Goal: Task Accomplishment & Management: Complete application form

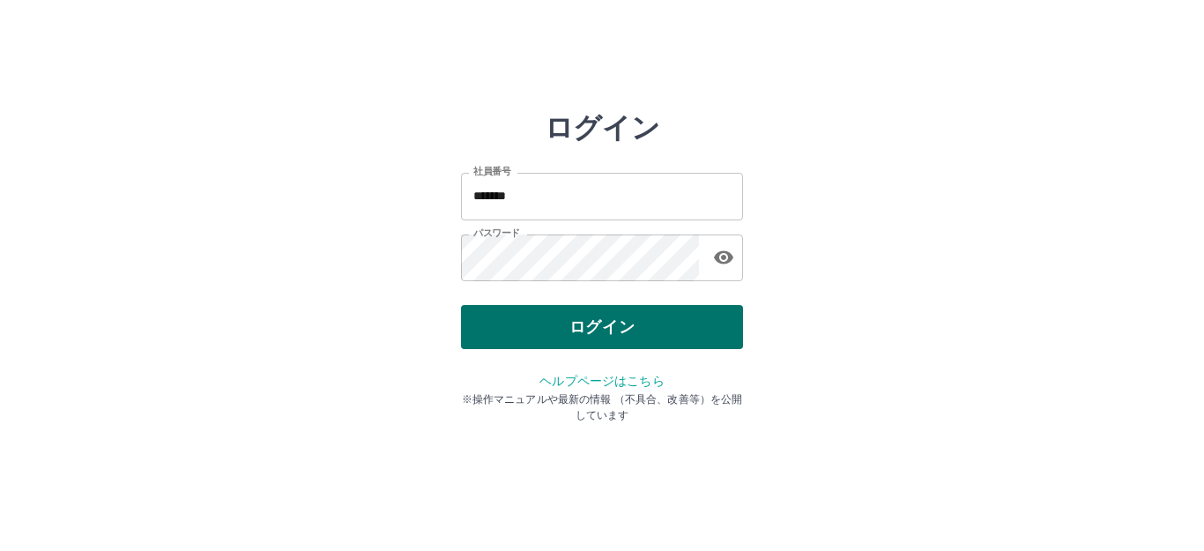
click at [571, 327] on button "ログイン" at bounding box center [602, 327] width 282 height 44
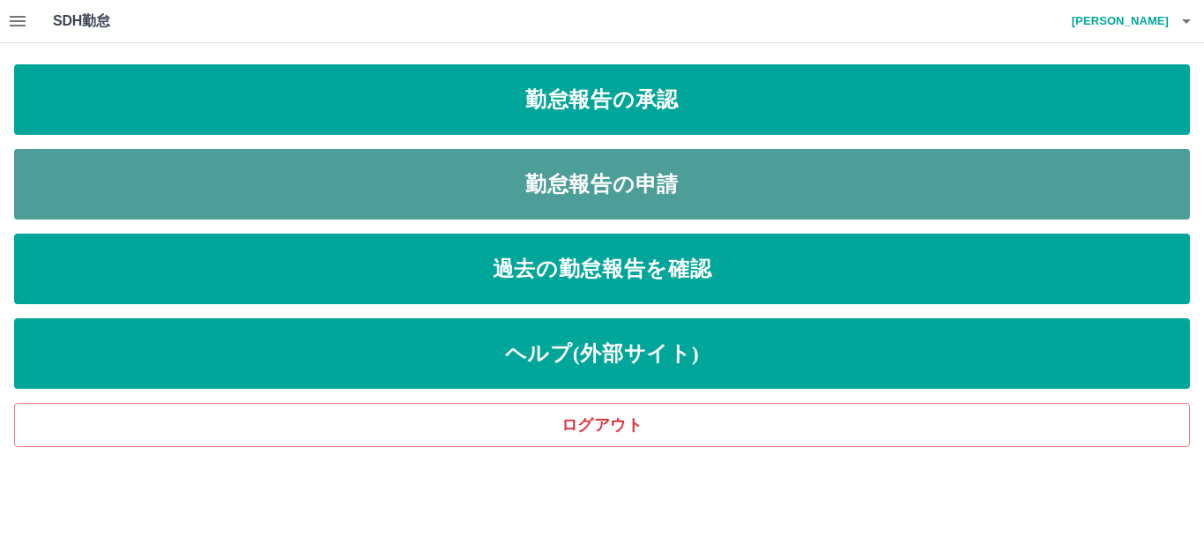
click at [597, 185] on link "勤怠報告の申請" at bounding box center [601, 184] width 1175 height 70
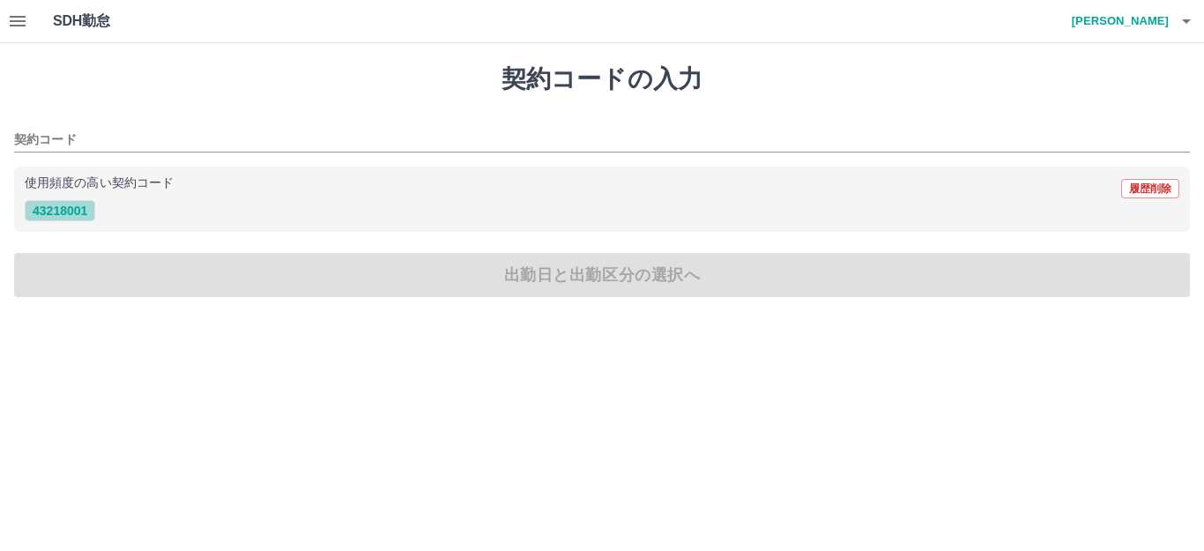
drag, startPoint x: 63, startPoint y: 207, endPoint x: 85, endPoint y: 208, distance: 22.0
click at [80, 208] on button "43218001" at bounding box center [60, 210] width 70 height 21
type input "********"
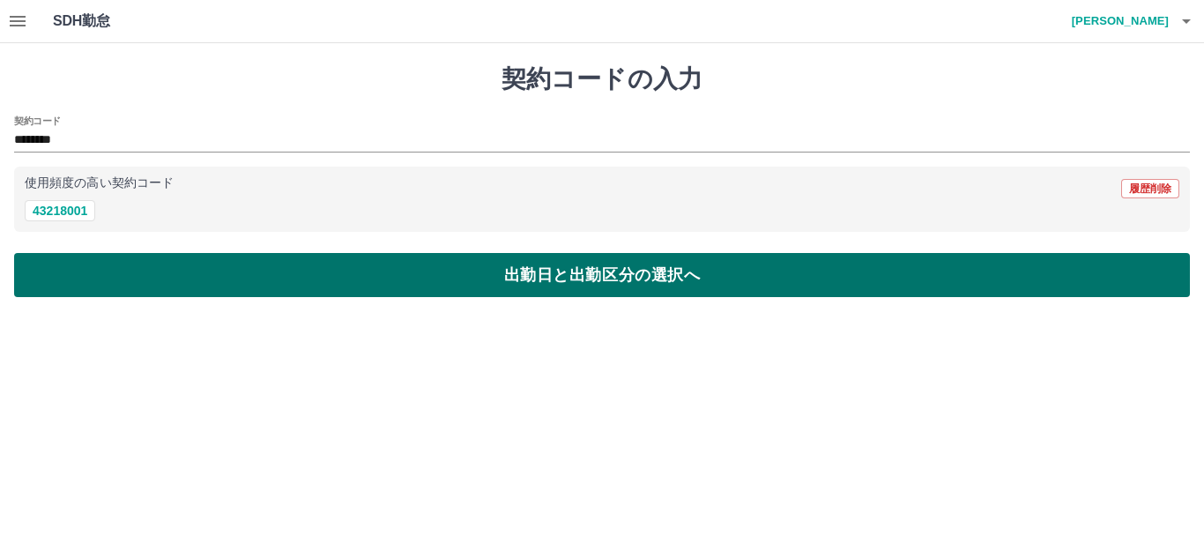
click at [291, 278] on button "出勤日と出勤区分の選択へ" at bounding box center [601, 275] width 1175 height 44
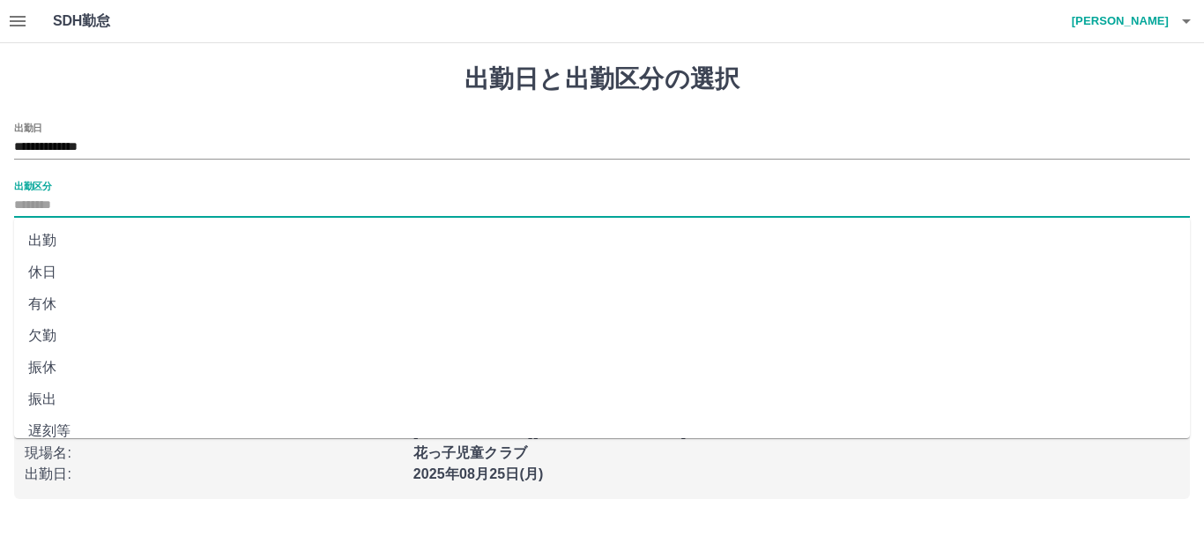
click at [22, 205] on input "出勤区分" at bounding box center [601, 206] width 1175 height 22
click at [46, 242] on li "出勤" at bounding box center [601, 241] width 1175 height 32
type input "**"
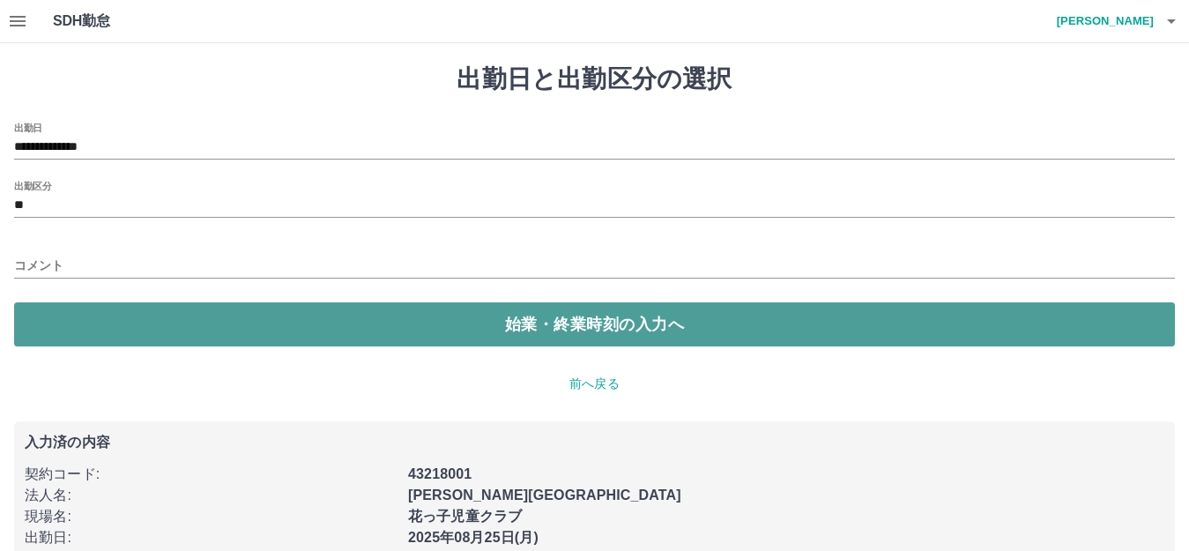
click at [158, 326] on button "始業・終業時刻の入力へ" at bounding box center [594, 324] width 1160 height 44
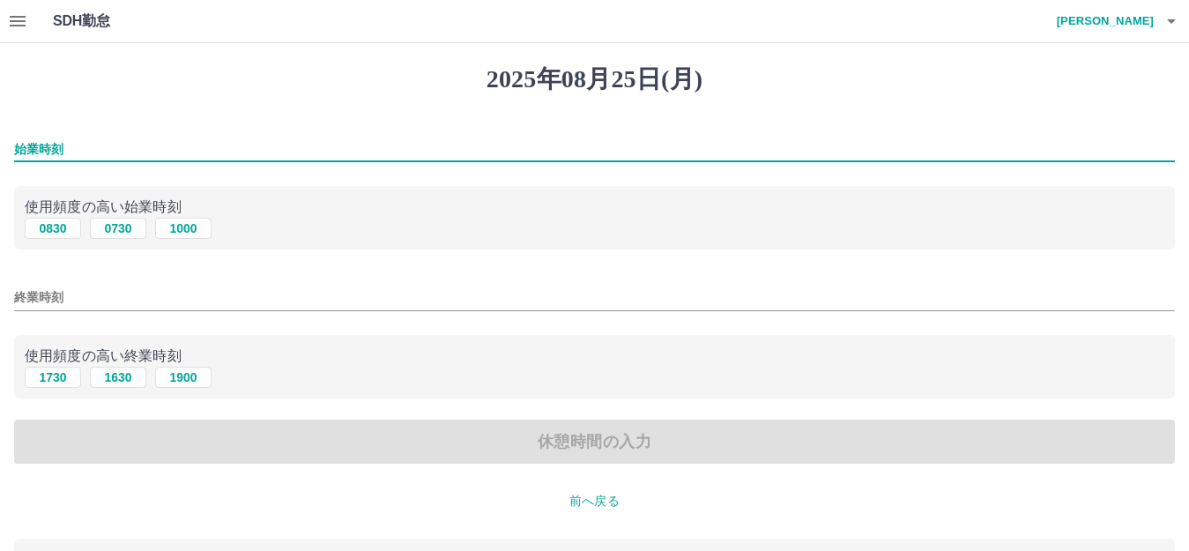
click at [16, 145] on input "始業時刻" at bounding box center [594, 150] width 1160 height 26
type input "****"
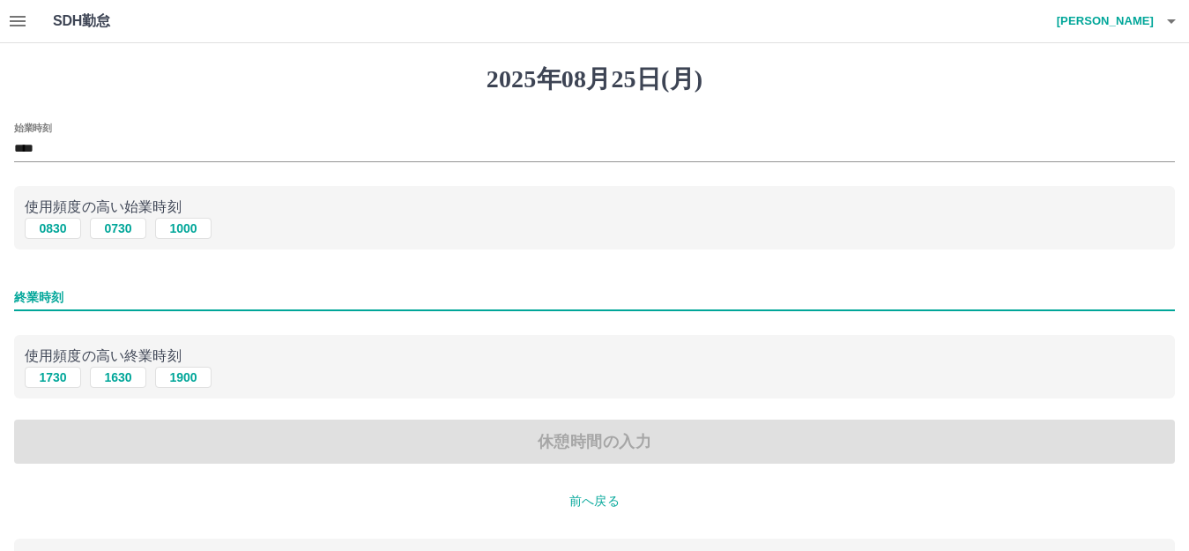
click at [85, 289] on input "終業時刻" at bounding box center [594, 298] width 1160 height 26
type input "****"
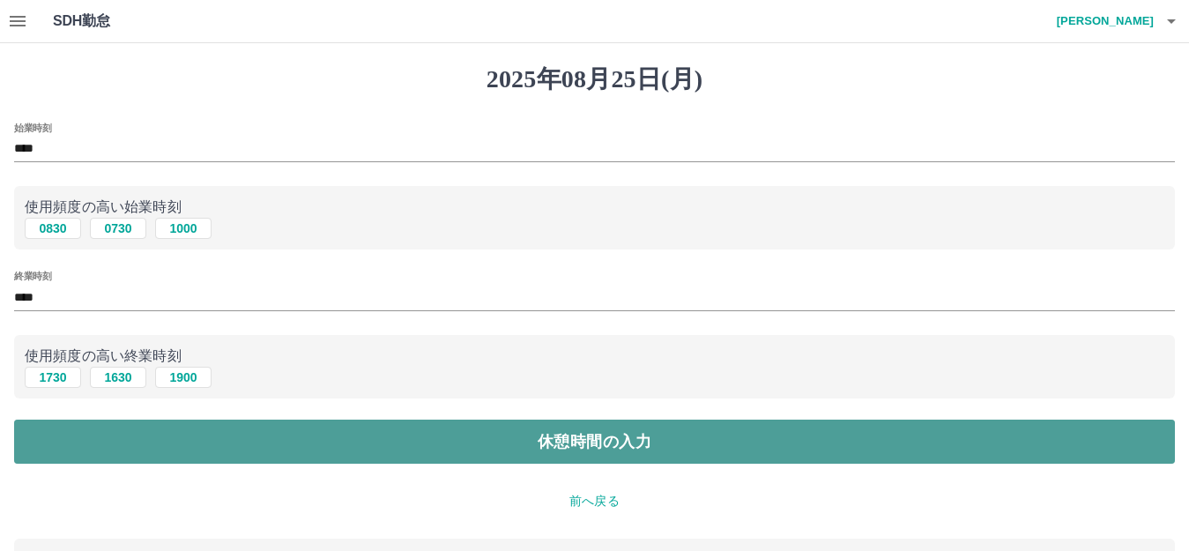
click at [211, 444] on button "休憩時間の入力" at bounding box center [594, 441] width 1160 height 44
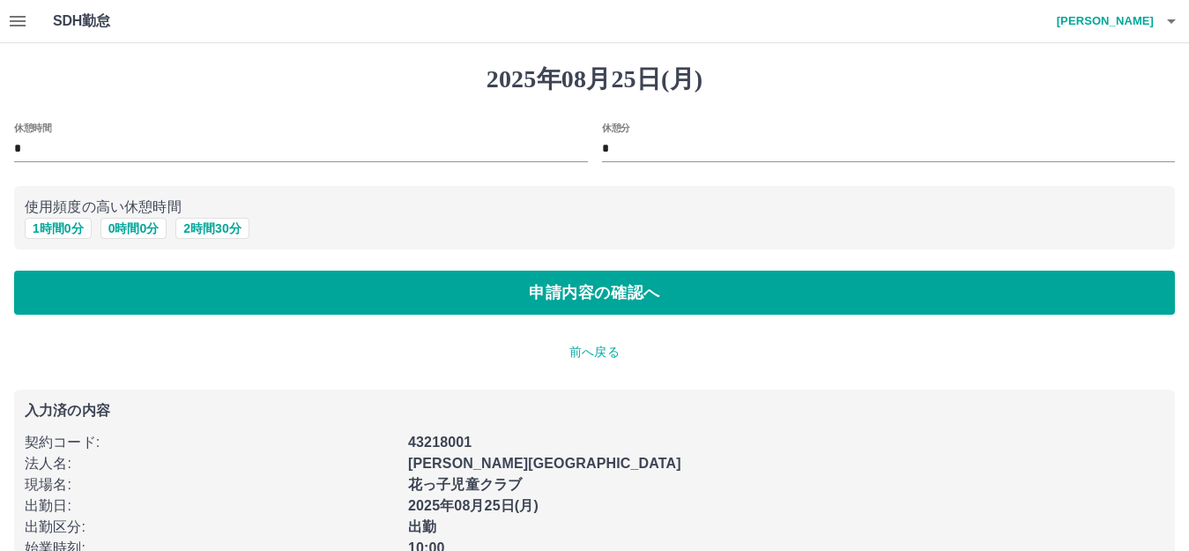
click at [26, 145] on input "*" at bounding box center [301, 150] width 574 height 26
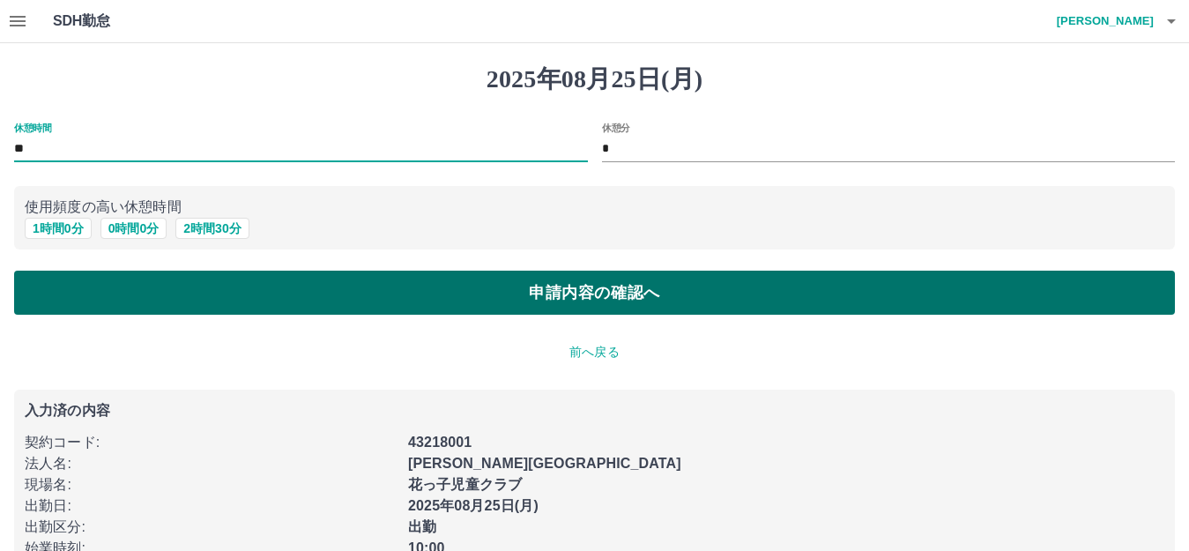
drag, startPoint x: 152, startPoint y: 292, endPoint x: 163, endPoint y: 287, distance: 11.5
click at [162, 288] on button "申請内容の確認へ" at bounding box center [594, 293] width 1160 height 44
type input "*"
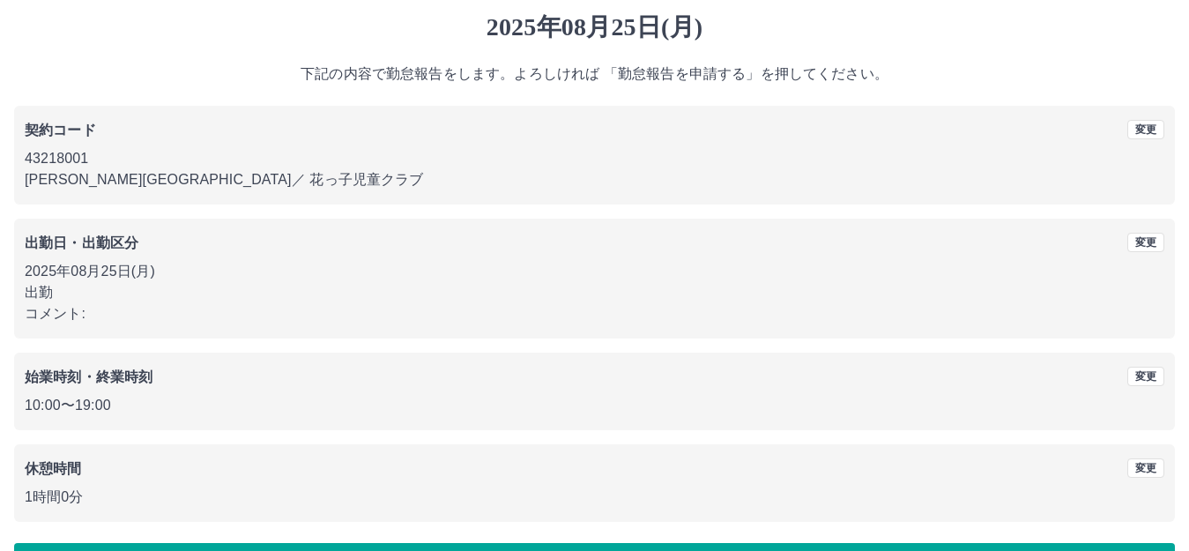
scroll to position [109, 0]
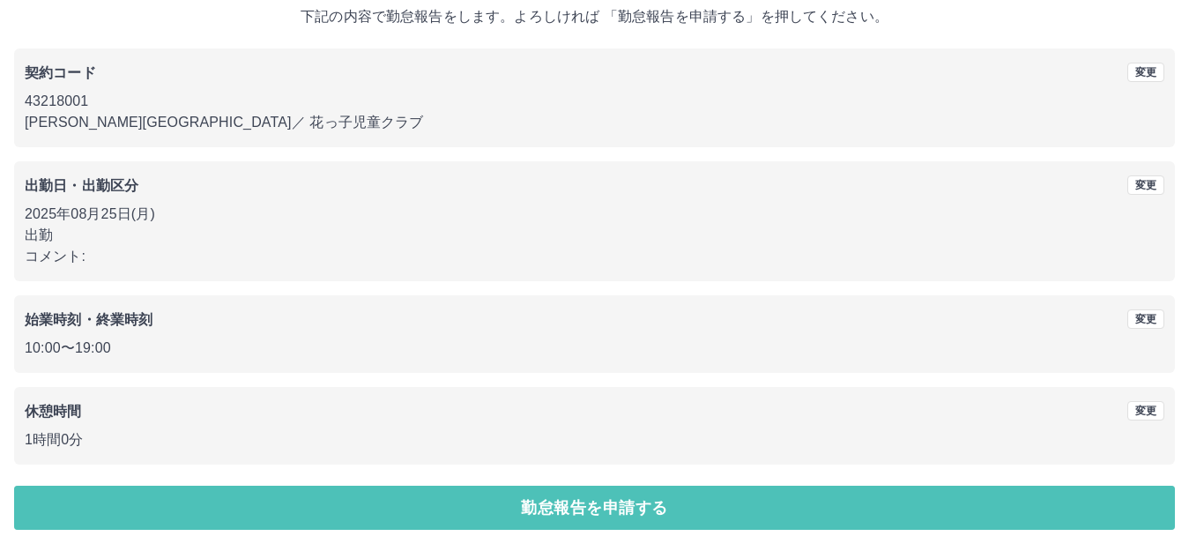
click at [485, 500] on button "勤怠報告を申請する" at bounding box center [594, 508] width 1160 height 44
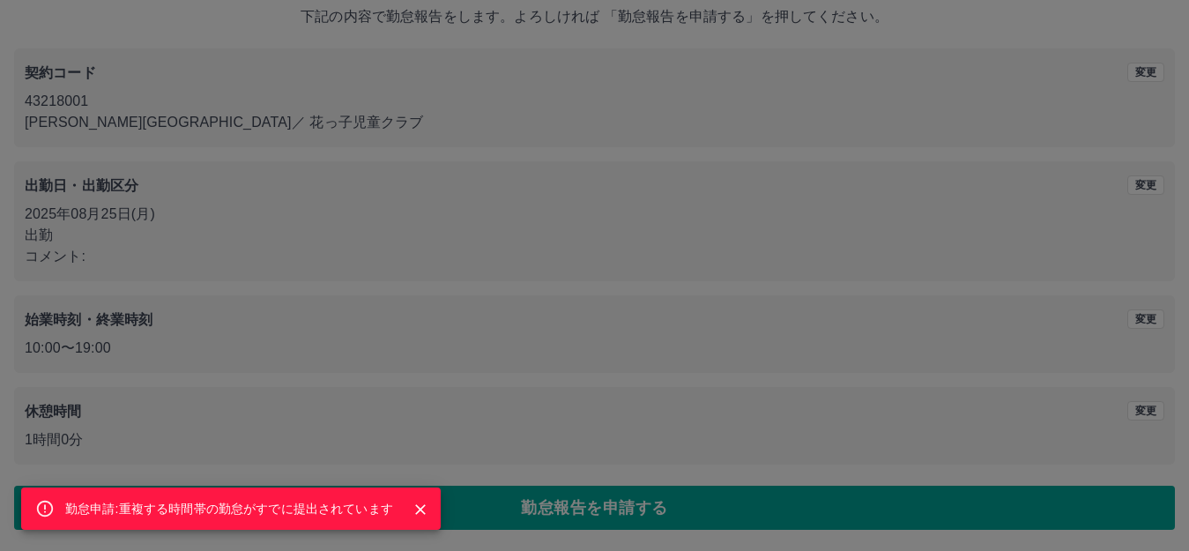
drag, startPoint x: 420, startPoint y: 501, endPoint x: 452, endPoint y: 488, distance: 34.4
click at [439, 493] on div "勤怠申請:重複する時間帯の勤怠がすでに提出されています" at bounding box center [230, 508] width 419 height 42
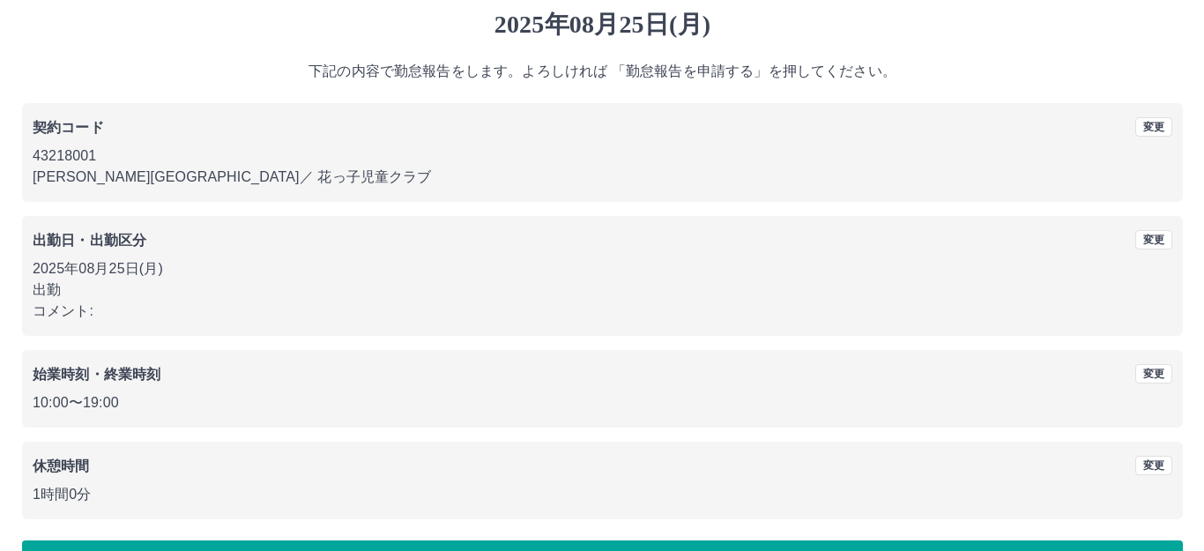
scroll to position [0, 0]
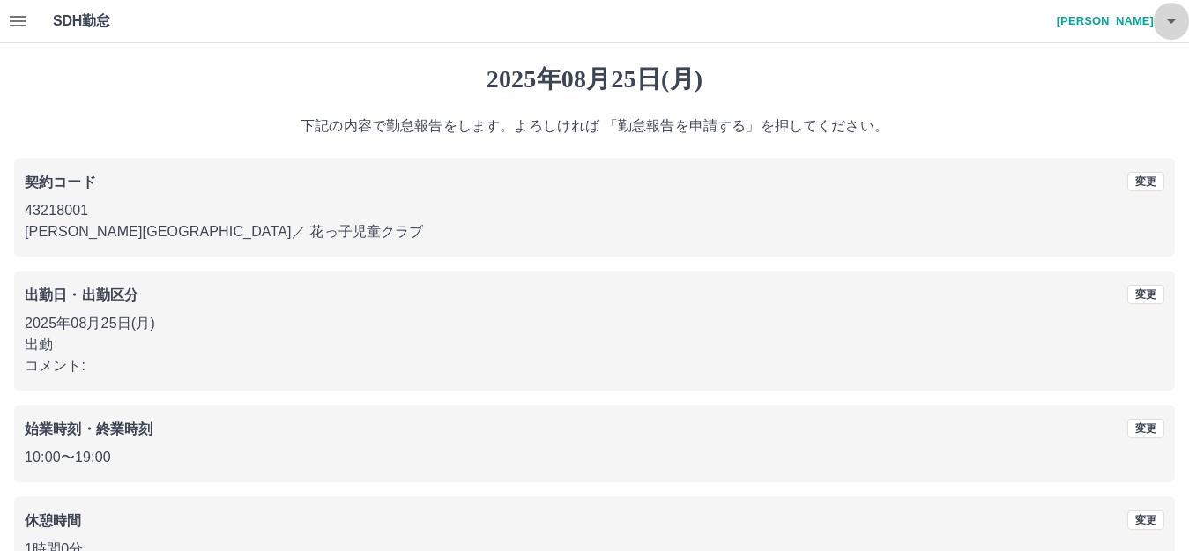
click at [1160, 19] on icon "button" at bounding box center [1170, 21] width 21 height 21
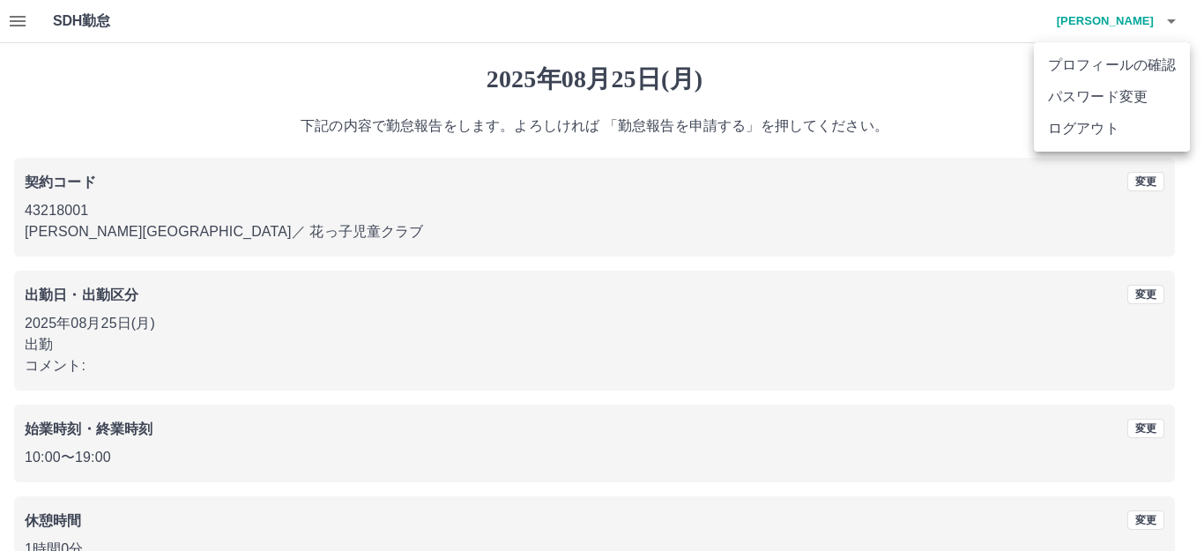
click at [1103, 135] on li "ログアウト" at bounding box center [1112, 129] width 156 height 32
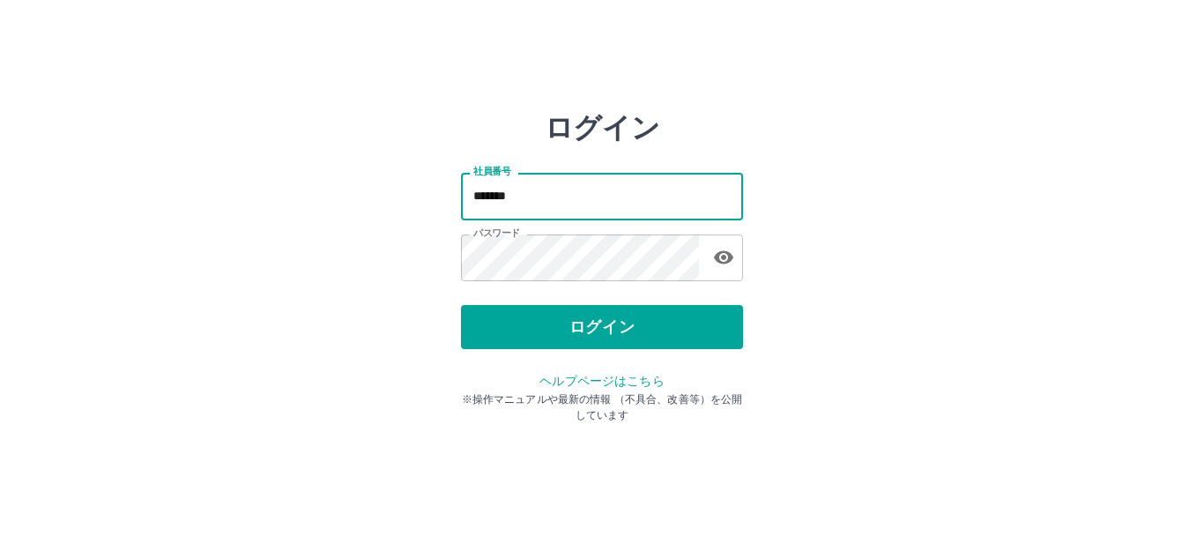
click at [657, 191] on input "*******" at bounding box center [602, 196] width 282 height 47
type input "*"
type input "*******"
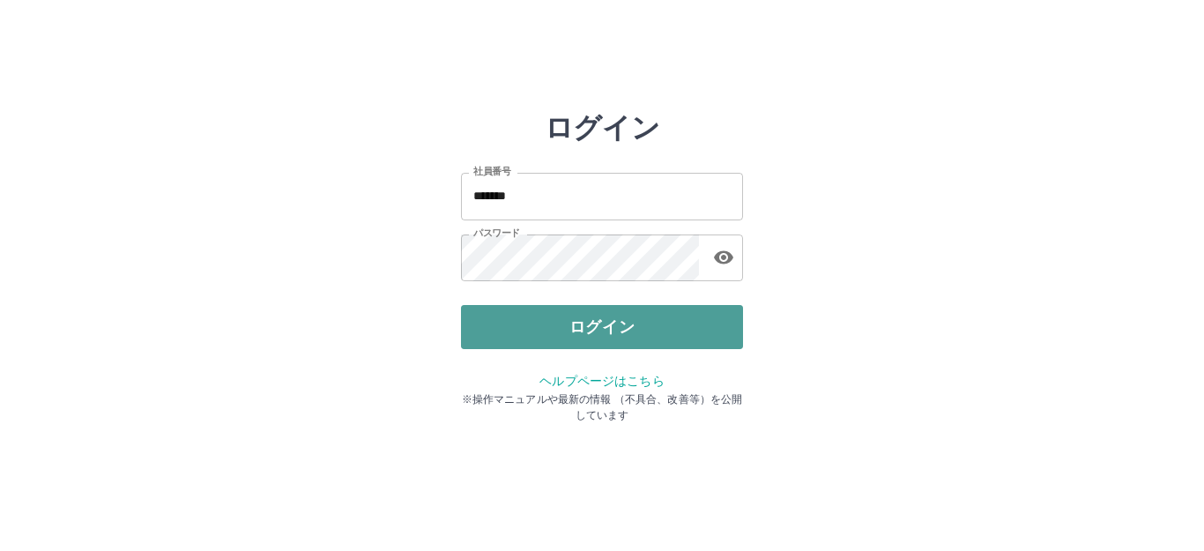
click at [623, 315] on button "ログイン" at bounding box center [602, 327] width 282 height 44
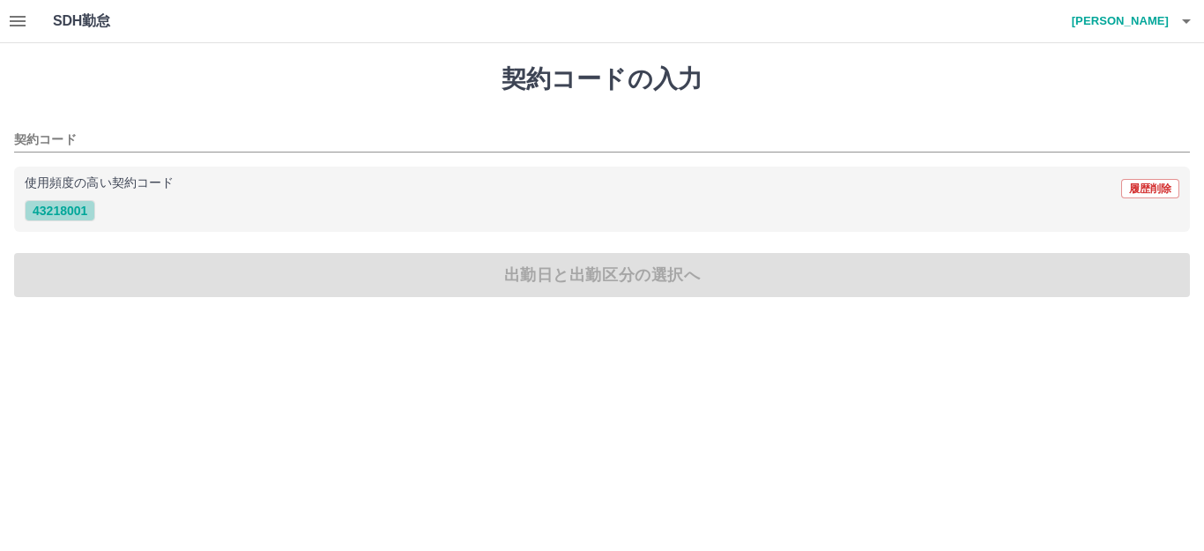
drag, startPoint x: 47, startPoint y: 211, endPoint x: 76, endPoint y: 213, distance: 29.2
click at [53, 211] on button "43218001" at bounding box center [60, 210] width 70 height 21
type input "********"
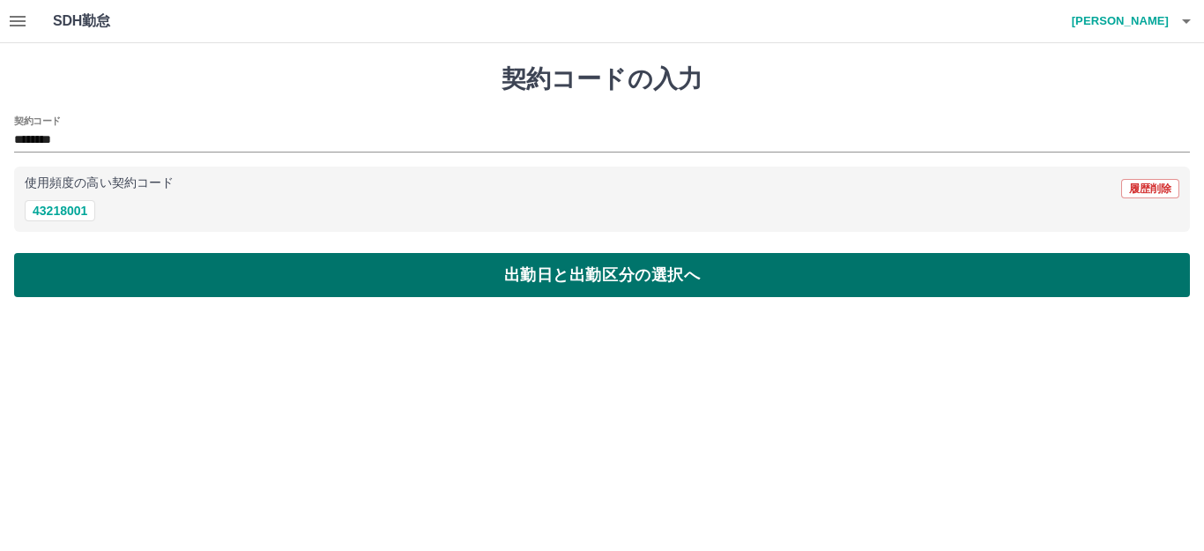
click at [158, 285] on button "出勤日と出勤区分の選択へ" at bounding box center [601, 275] width 1175 height 44
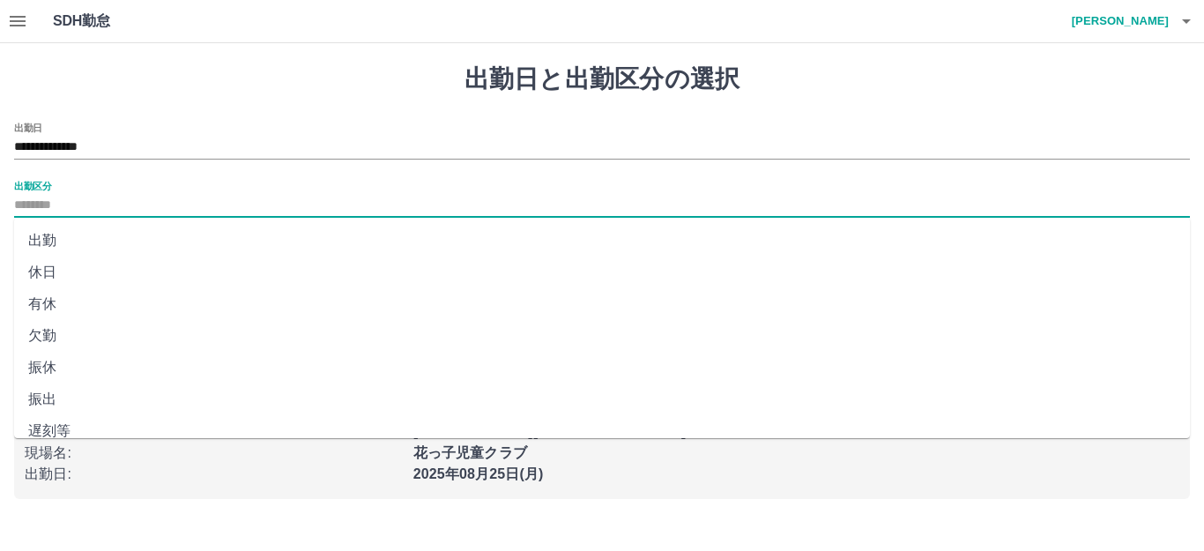
click at [118, 201] on input "出勤区分" at bounding box center [601, 206] width 1175 height 22
click at [72, 234] on li "出勤" at bounding box center [601, 241] width 1175 height 32
type input "**"
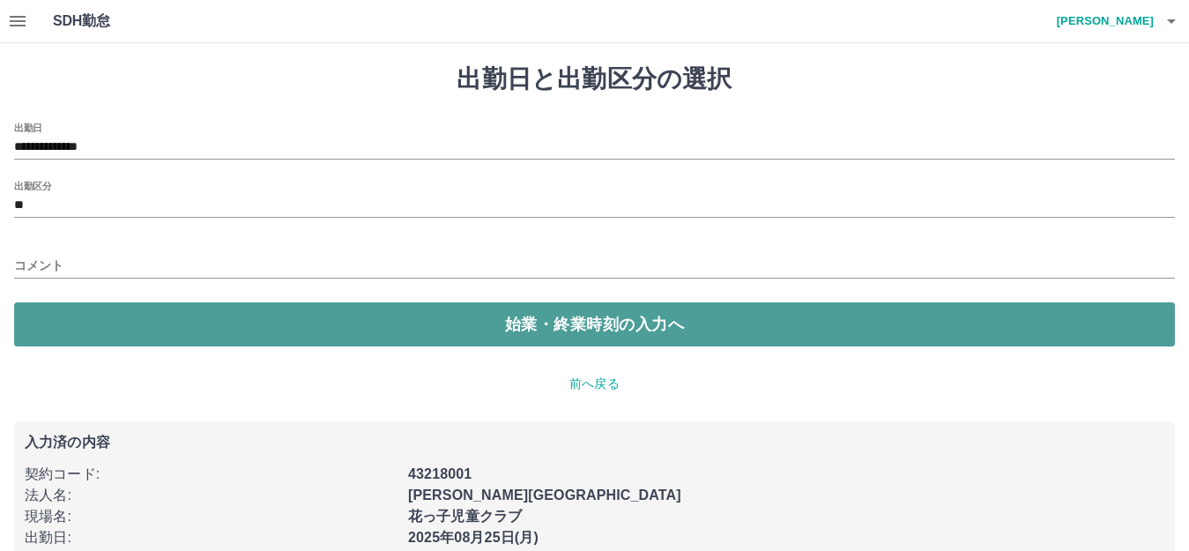
click at [85, 322] on button "始業・終業時刻の入力へ" at bounding box center [594, 324] width 1160 height 44
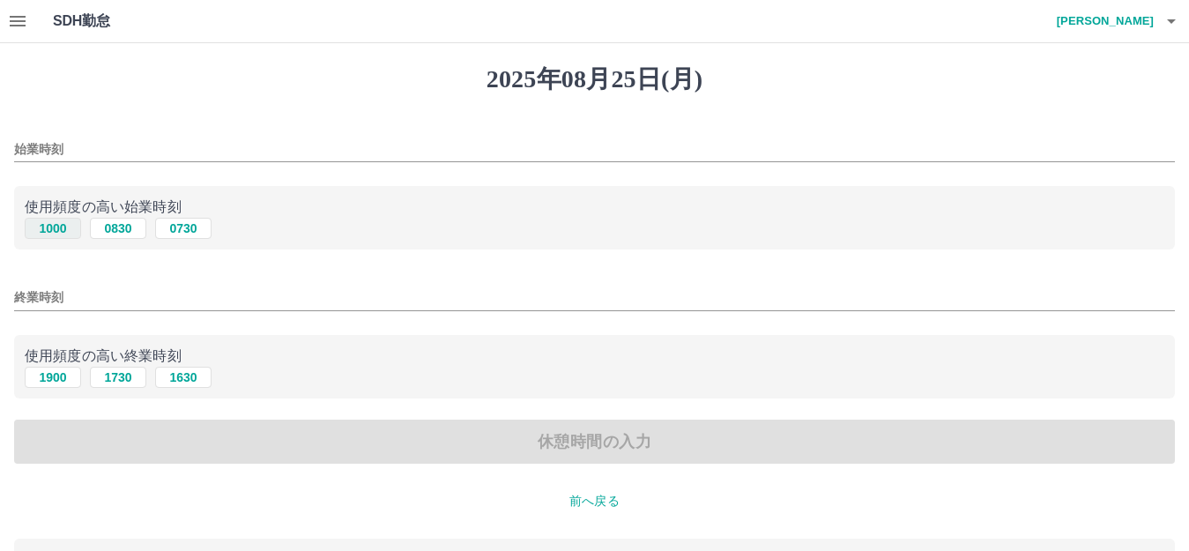
click at [64, 235] on button "1000" at bounding box center [53, 228] width 56 height 21
type input "****"
click at [54, 380] on button "1900" at bounding box center [53, 377] width 56 height 21
type input "****"
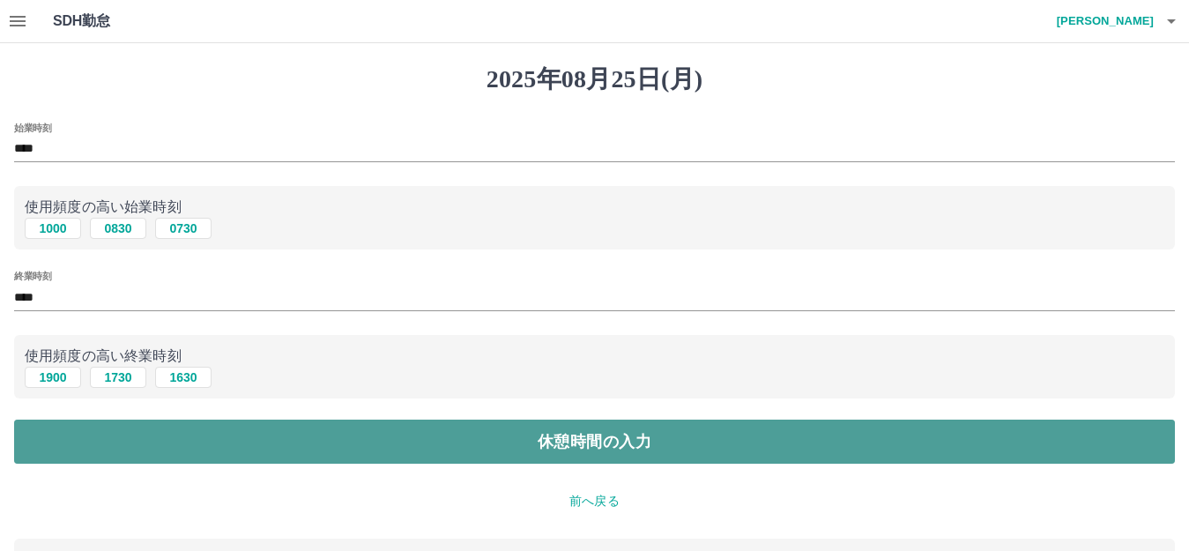
click at [152, 441] on button "休憩時間の入力" at bounding box center [594, 441] width 1160 height 44
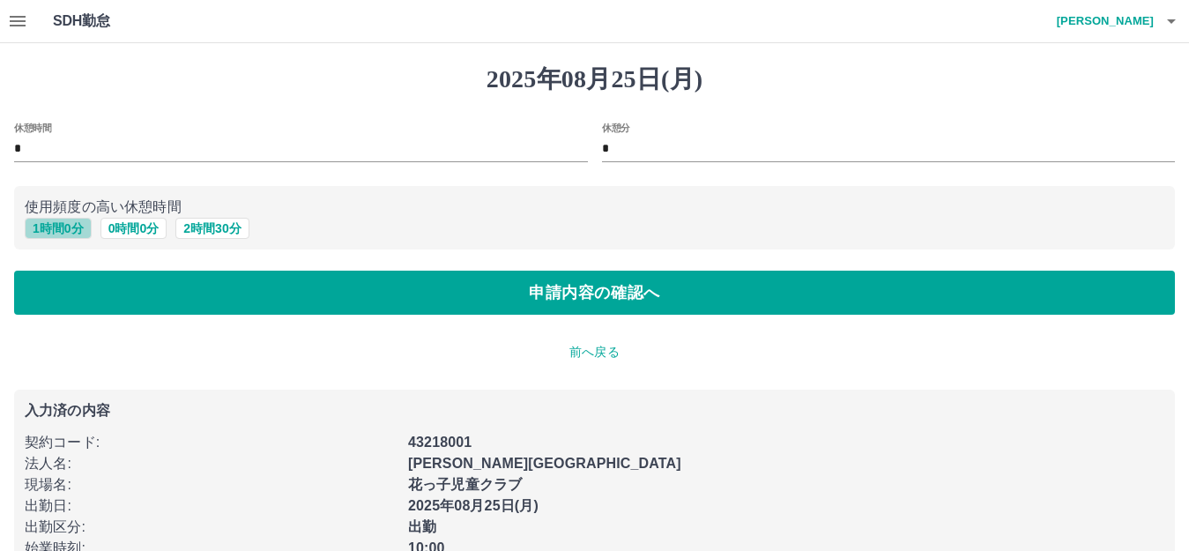
drag, startPoint x: 78, startPoint y: 233, endPoint x: 86, endPoint y: 245, distance: 14.5
click at [78, 234] on button "1 時間 0 分" at bounding box center [58, 228] width 67 height 21
type input "*"
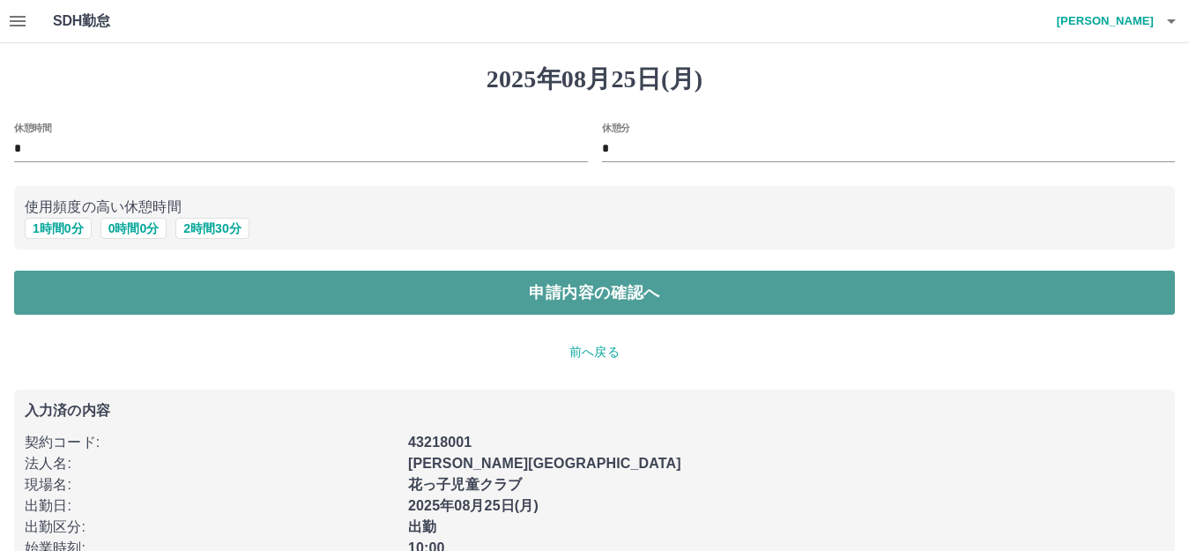
click at [313, 307] on button "申請内容の確認へ" at bounding box center [594, 293] width 1160 height 44
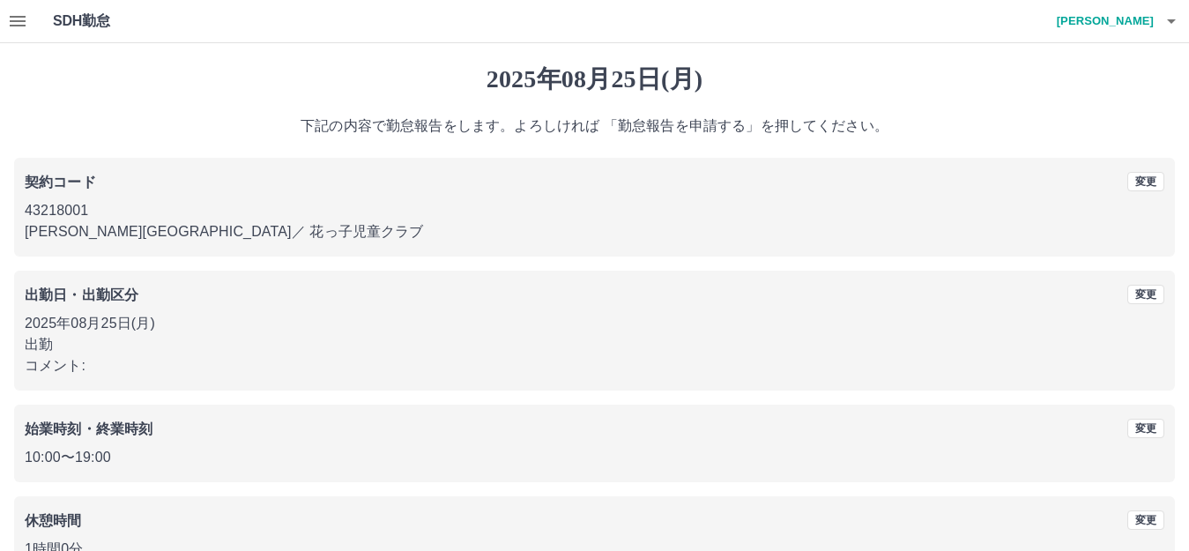
scroll to position [109, 0]
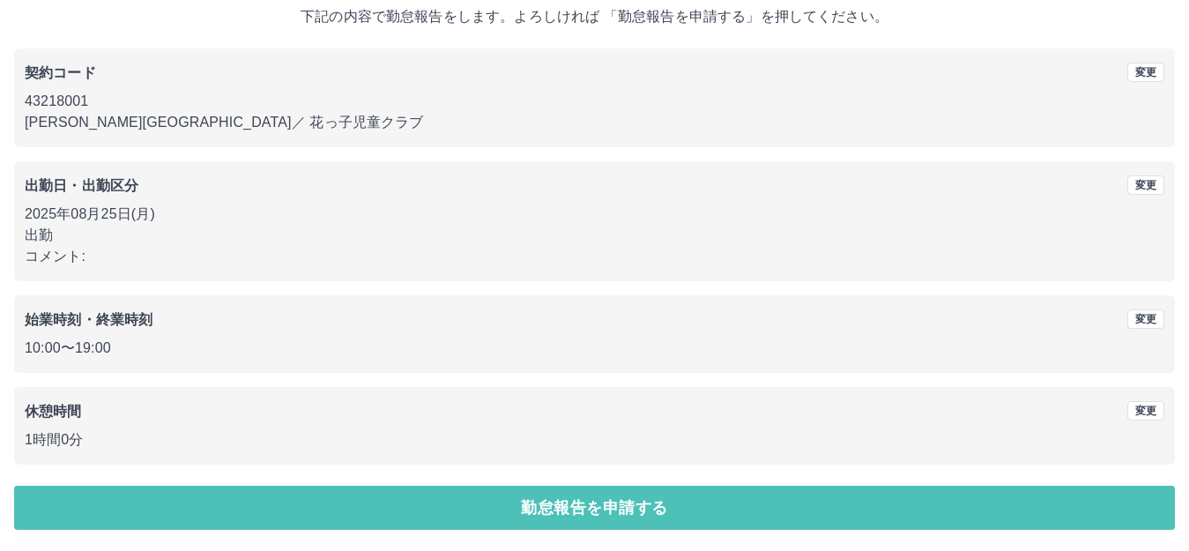
click at [595, 506] on button "勤怠報告を申請する" at bounding box center [594, 508] width 1160 height 44
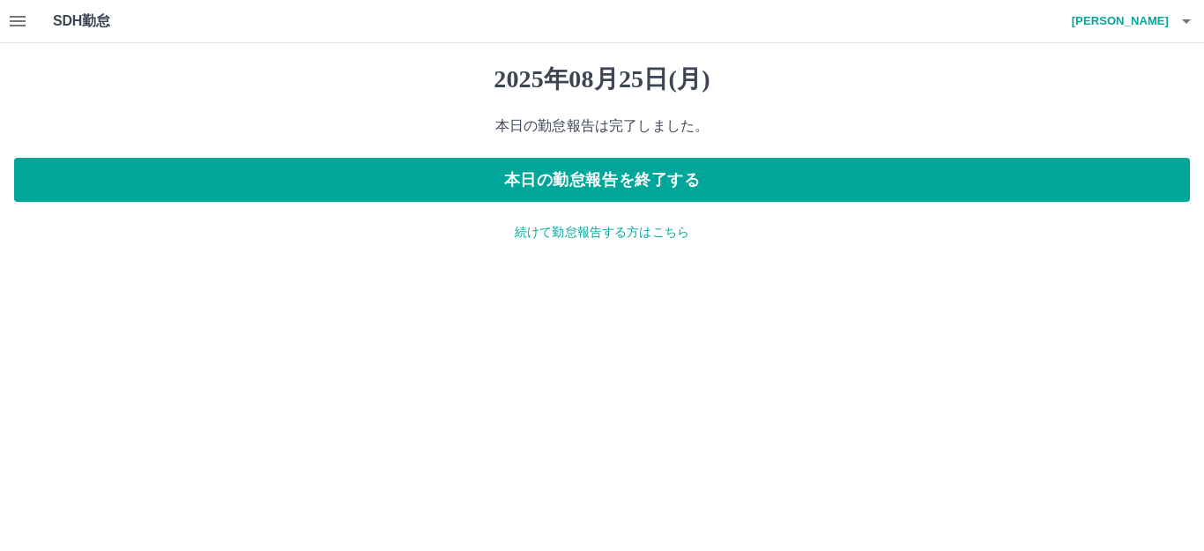
click at [1188, 23] on icon "button" at bounding box center [1185, 21] width 21 height 21
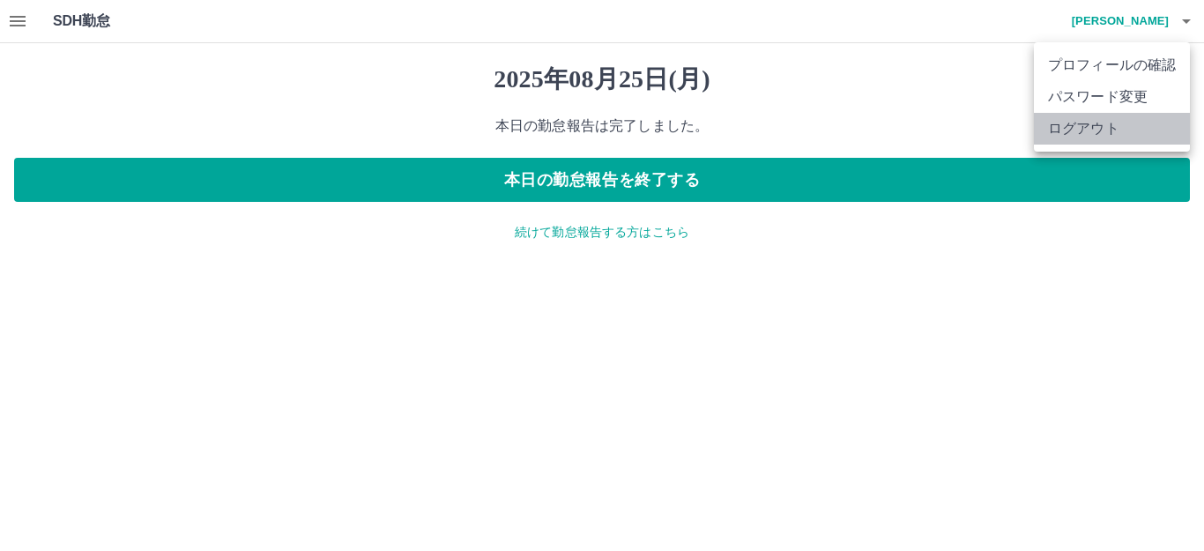
click at [1089, 131] on li "ログアウト" at bounding box center [1112, 129] width 156 height 32
